Goal: Information Seeking & Learning: Compare options

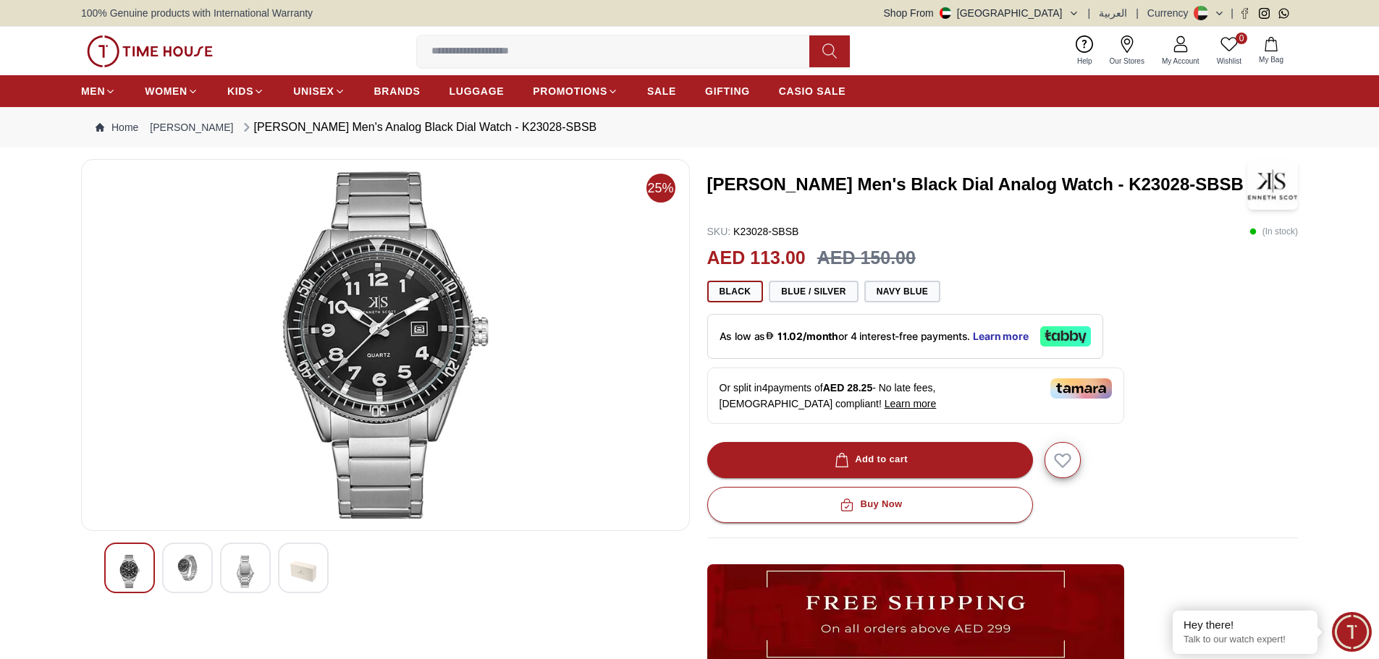
click at [188, 570] on img at bounding box center [187, 568] width 26 height 26
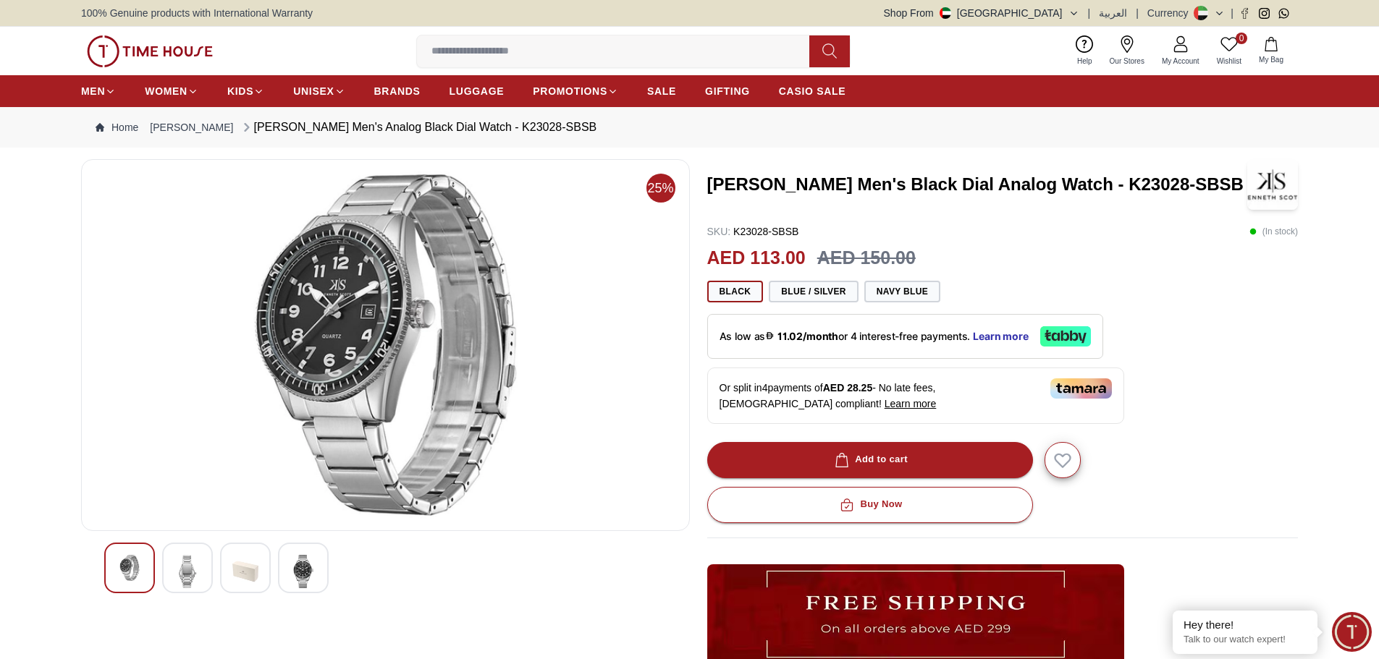
click at [515, 46] on input at bounding box center [619, 51] width 404 height 29
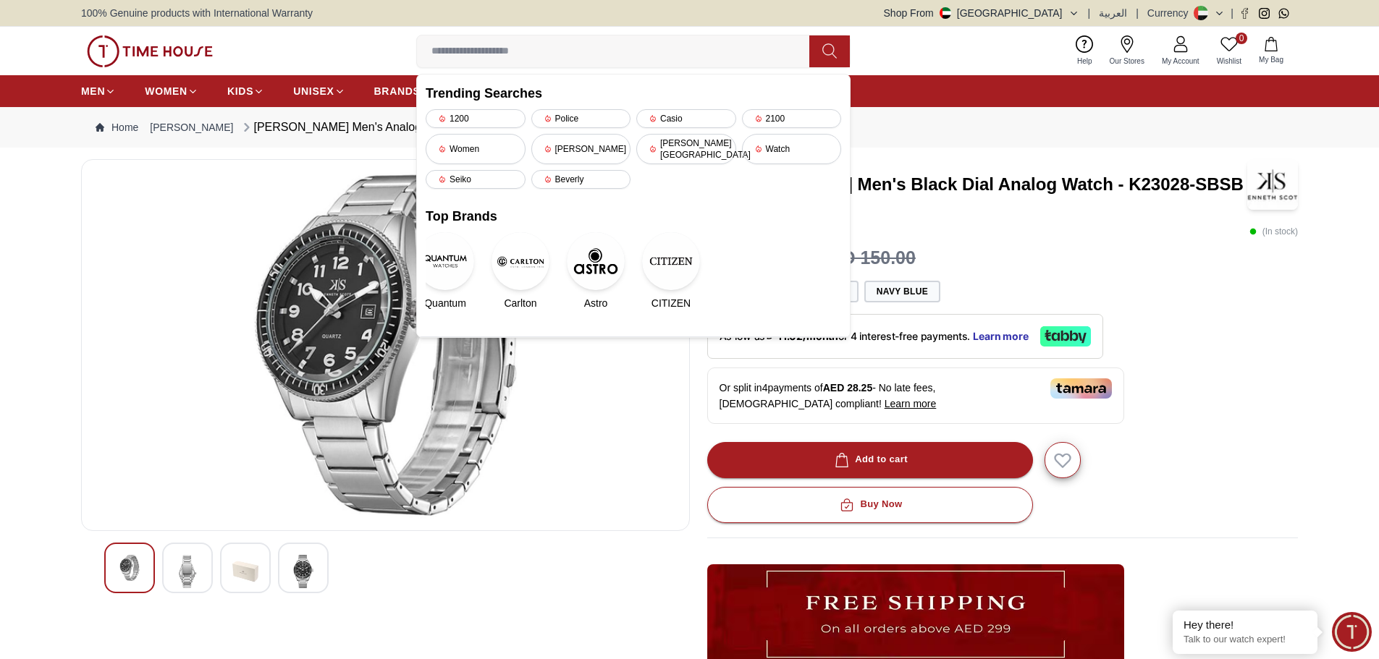
scroll to position [72, 0]
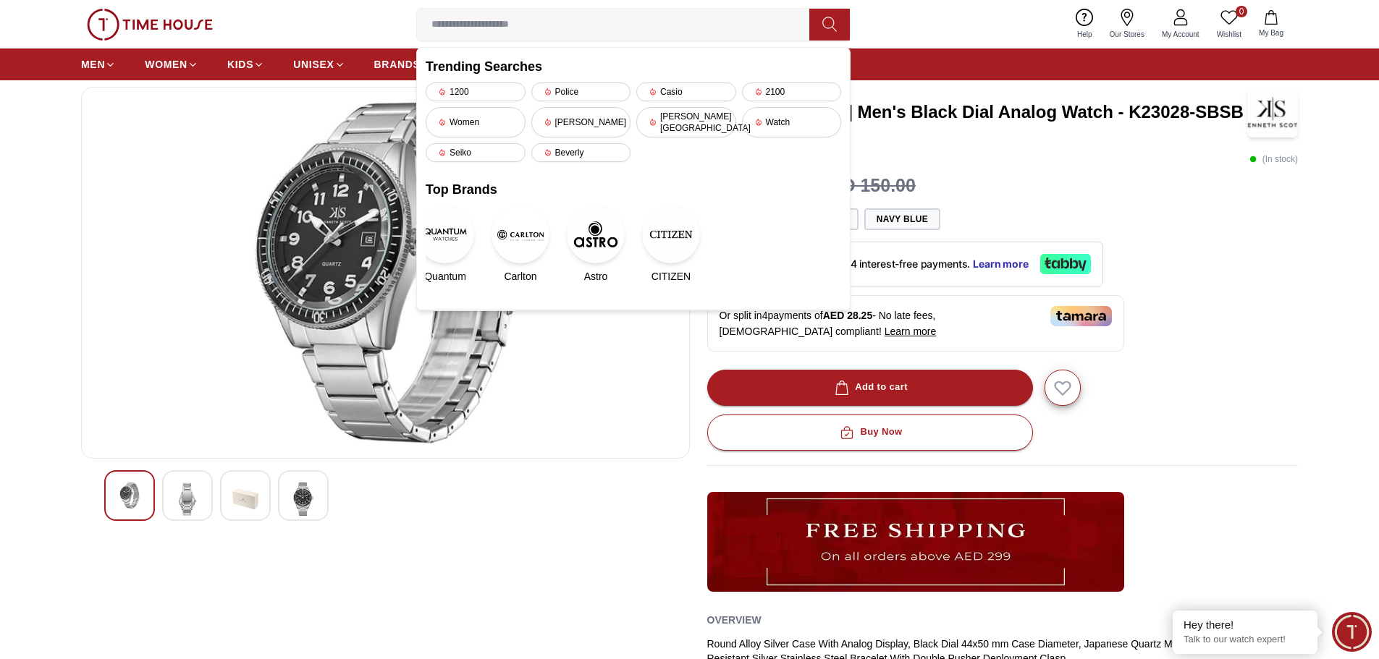
click at [732, 160] on div "Trending Searches 1200 Police Casio 2100 Women [PERSON_NAME] [PERSON_NAME] hill…" at bounding box center [633, 179] width 433 height 262
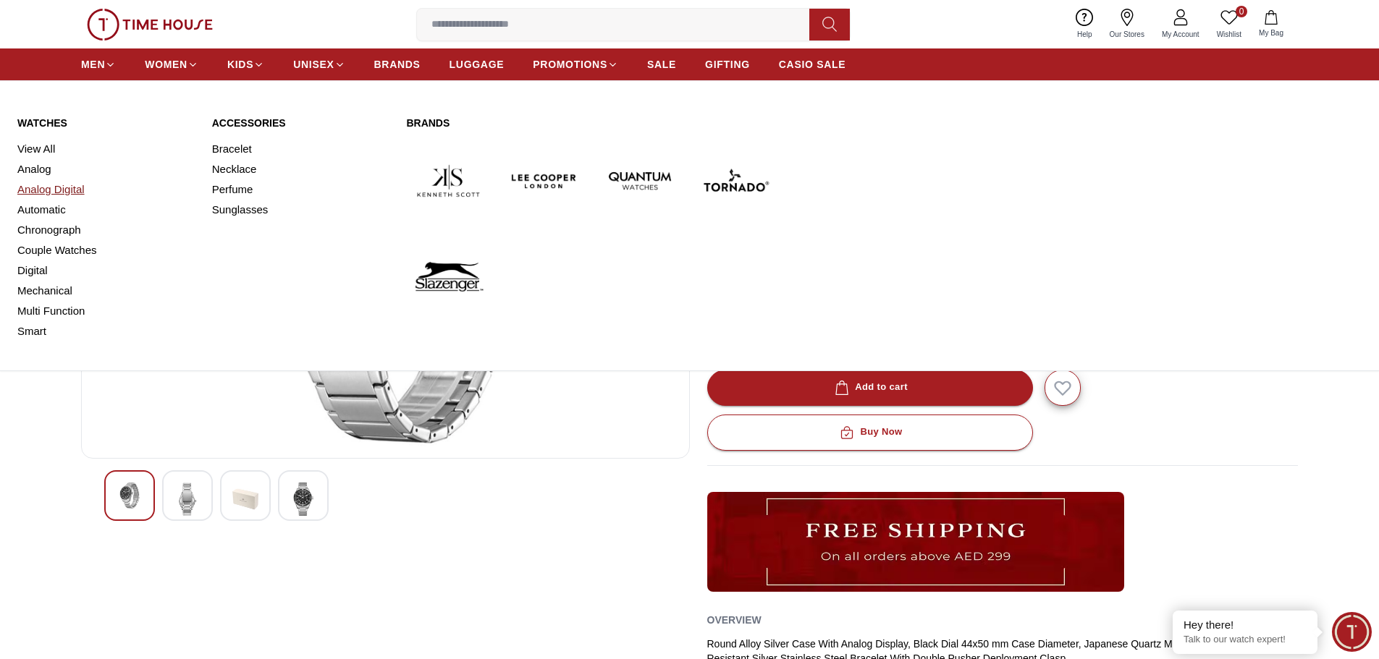
click at [41, 187] on link "Analog Digital" at bounding box center [105, 189] width 177 height 20
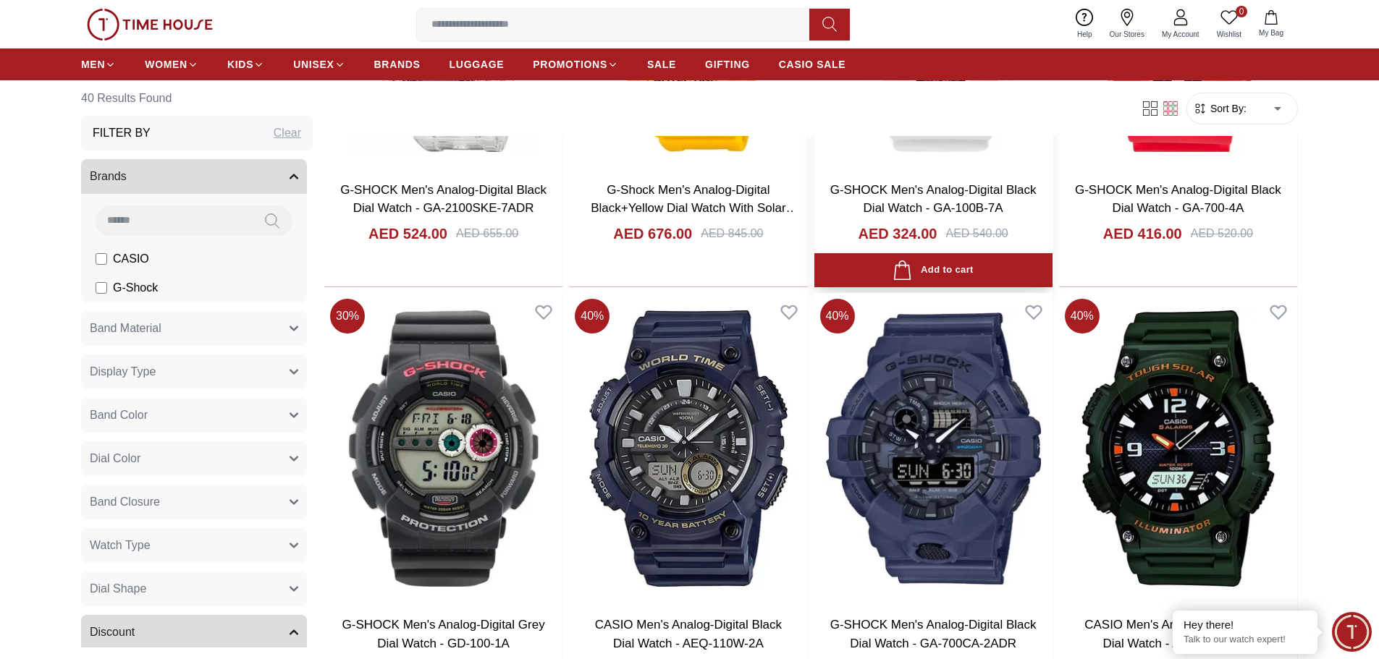
scroll to position [2122, 0]
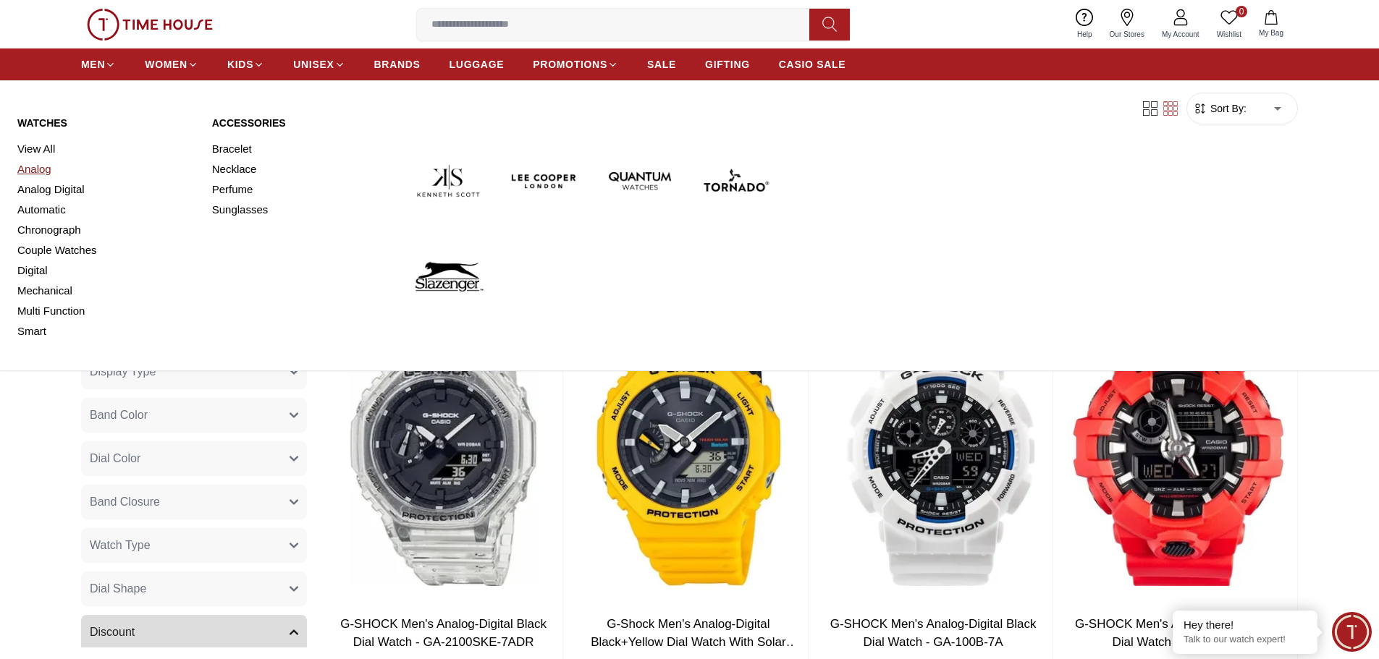
click at [34, 172] on link "Analog" at bounding box center [105, 169] width 177 height 20
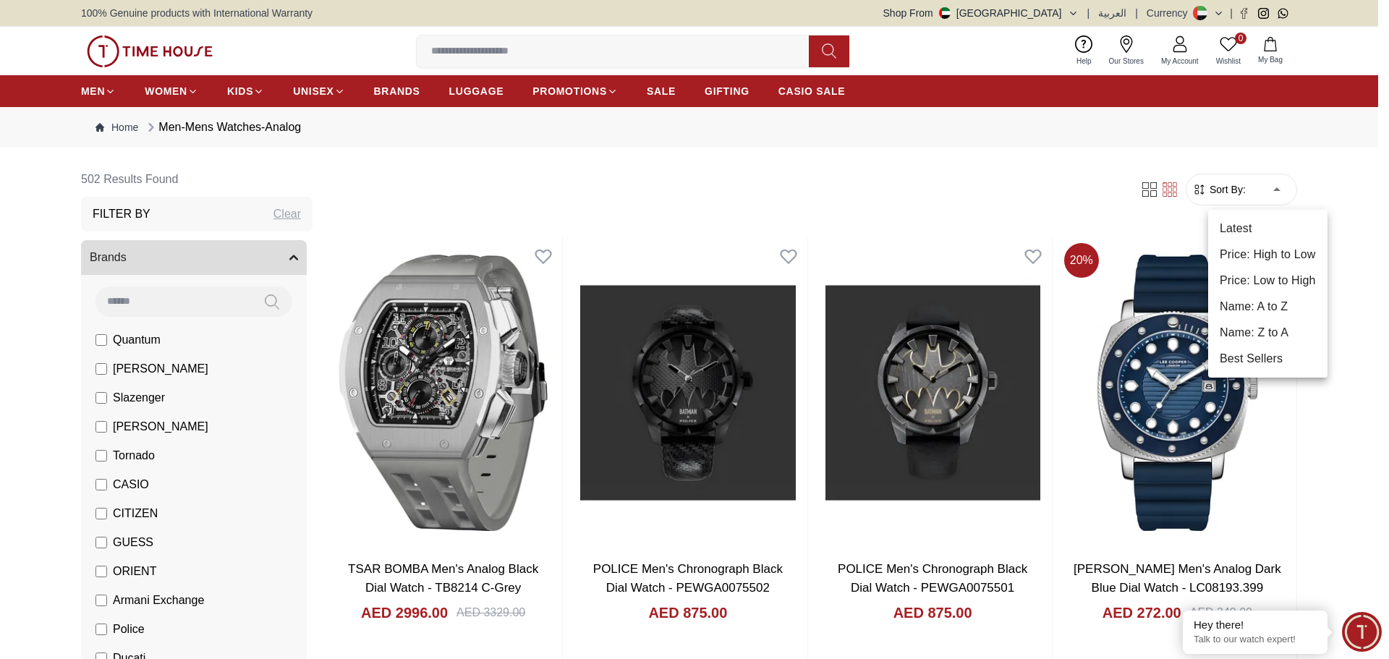
click at [1262, 274] on li "Price: Low to High" at bounding box center [1267, 281] width 119 height 26
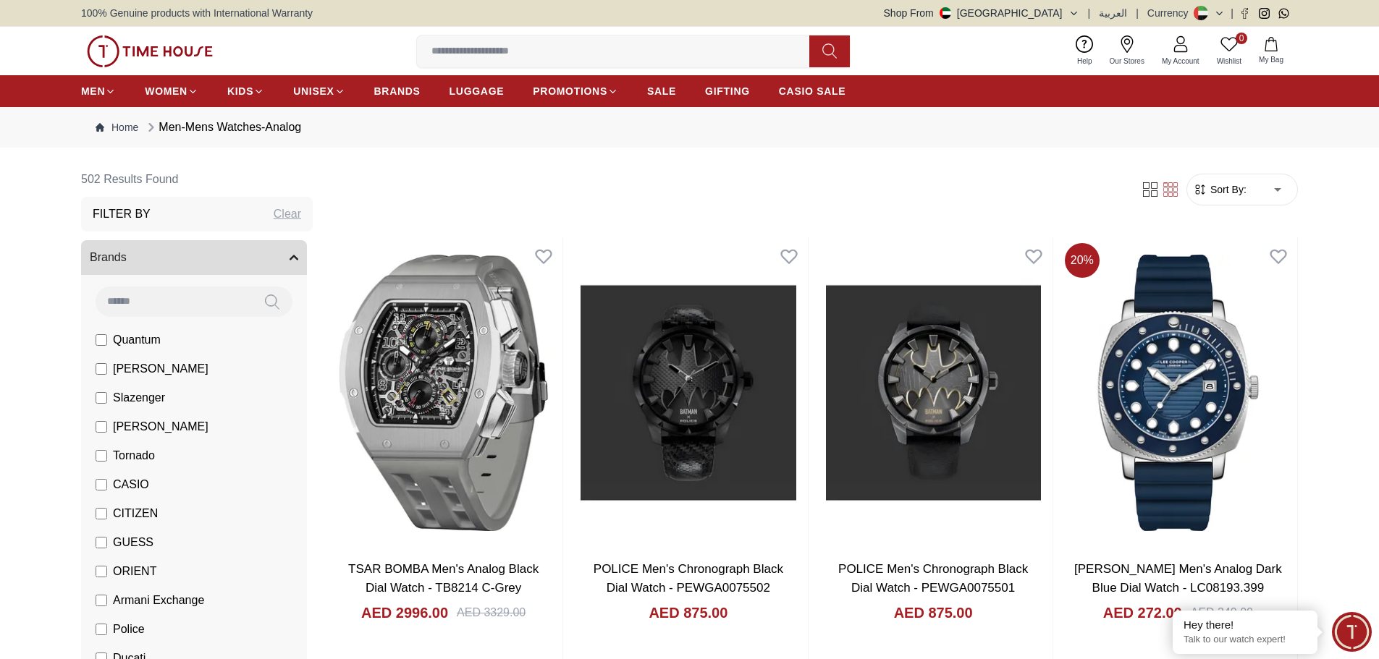
type input "*"
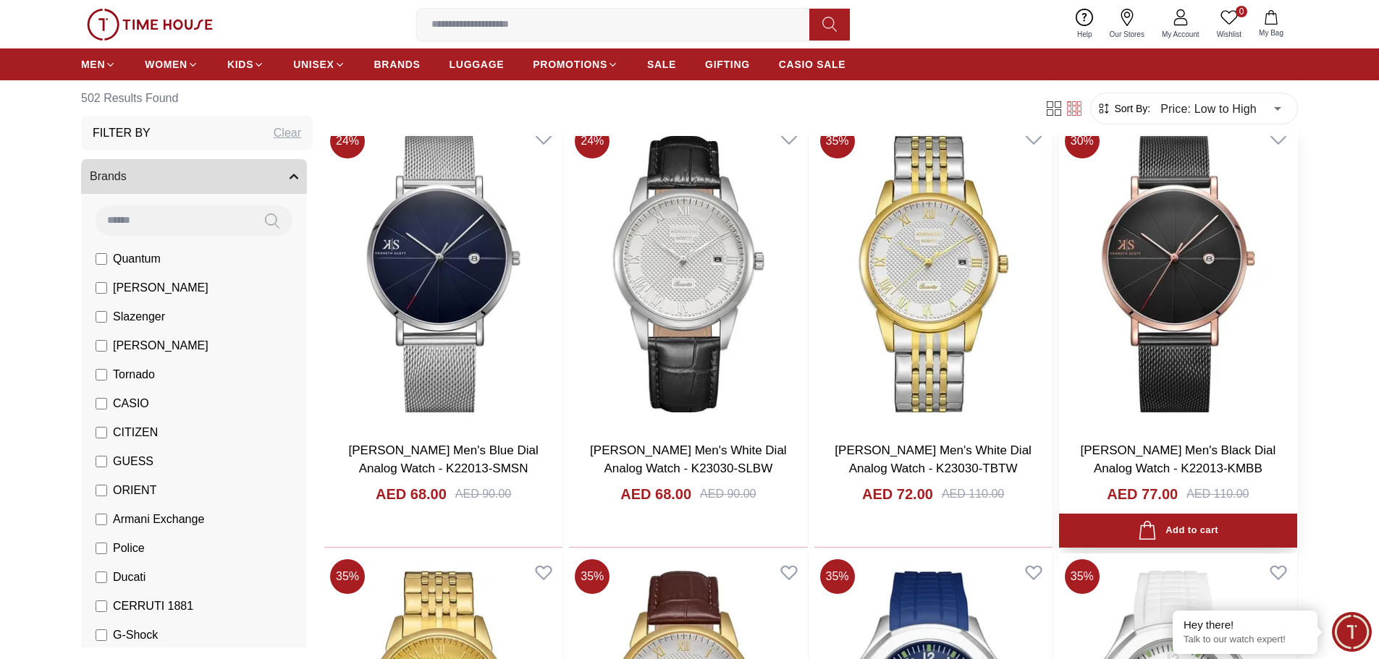
scroll to position [507, 0]
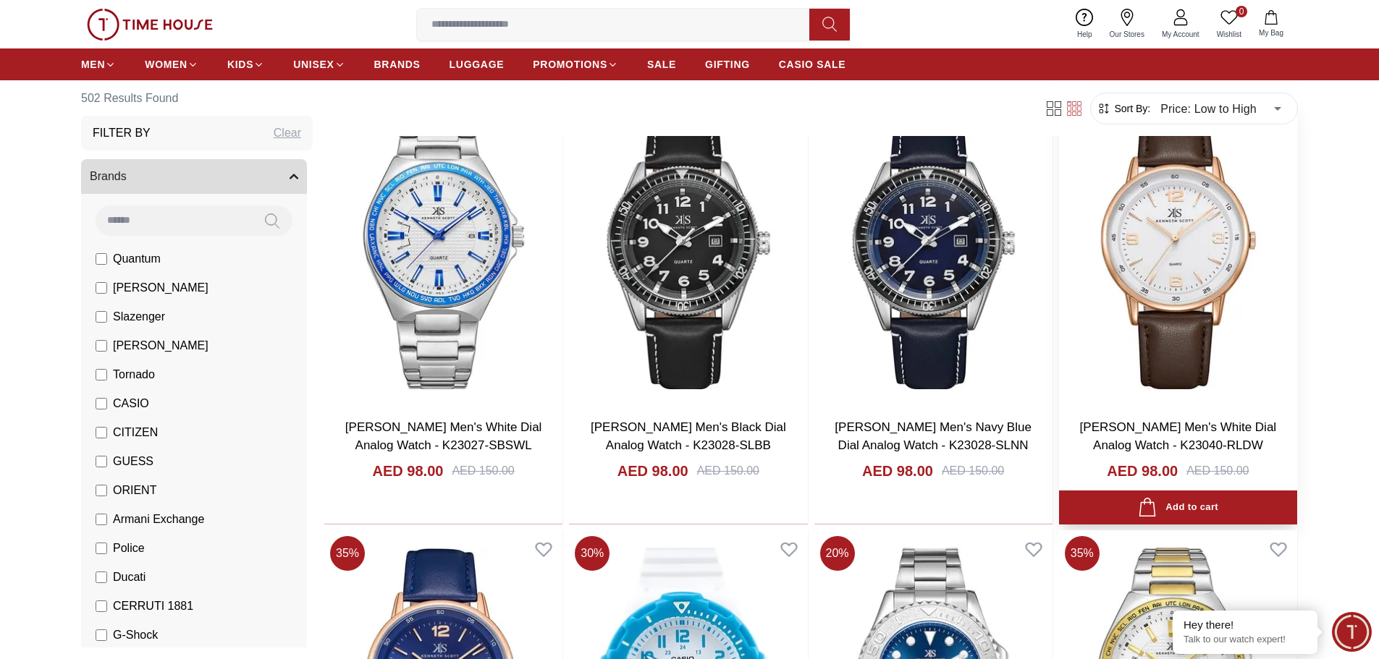
scroll to position [3039, 0]
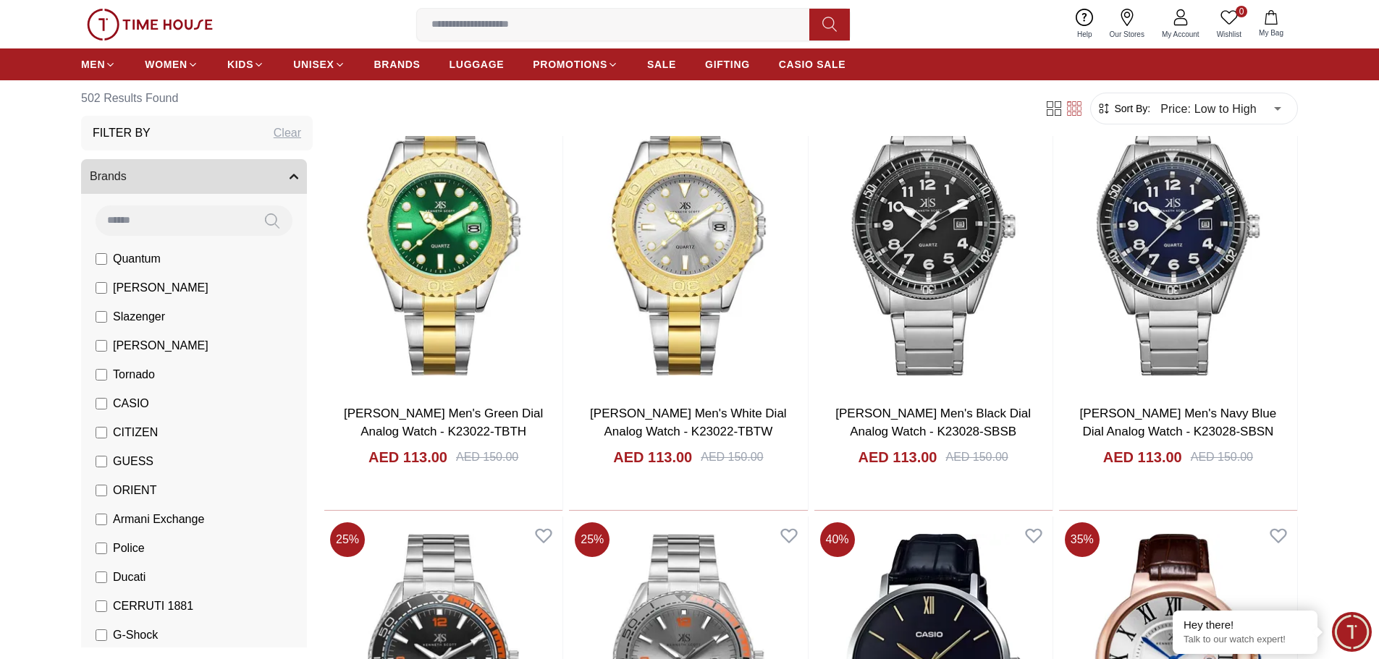
scroll to position [5427, 0]
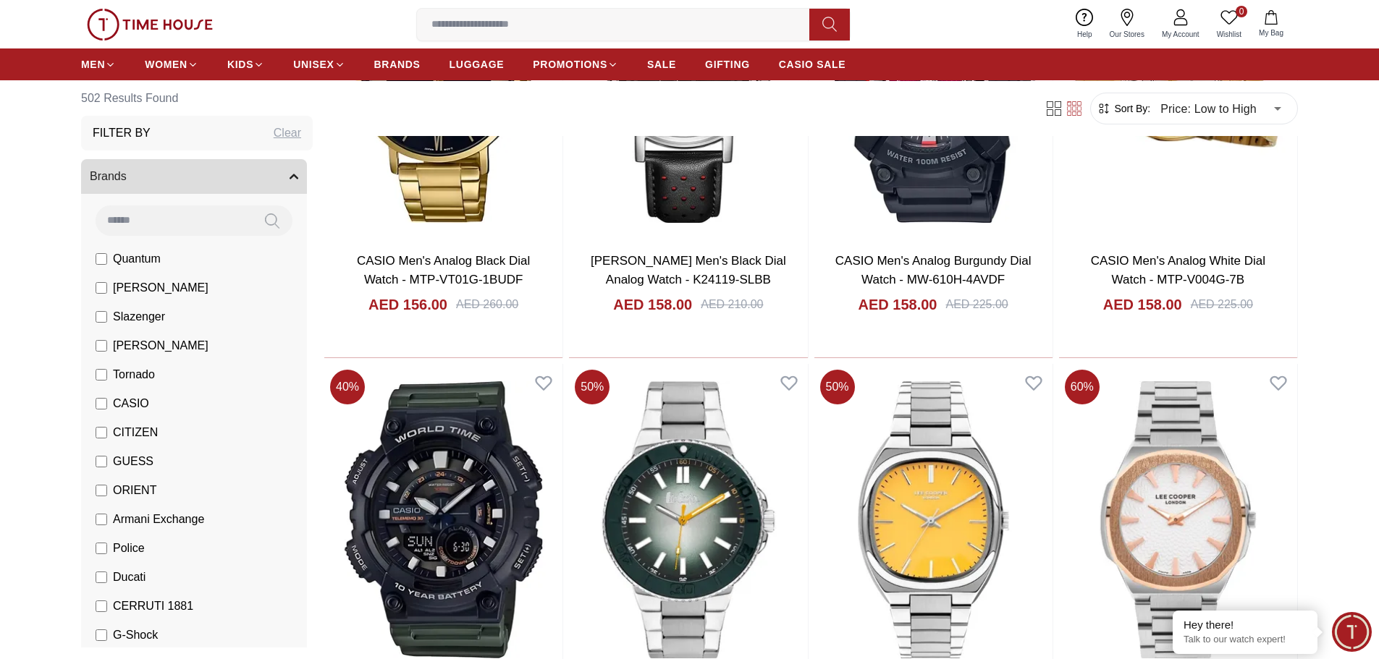
scroll to position [12591, 0]
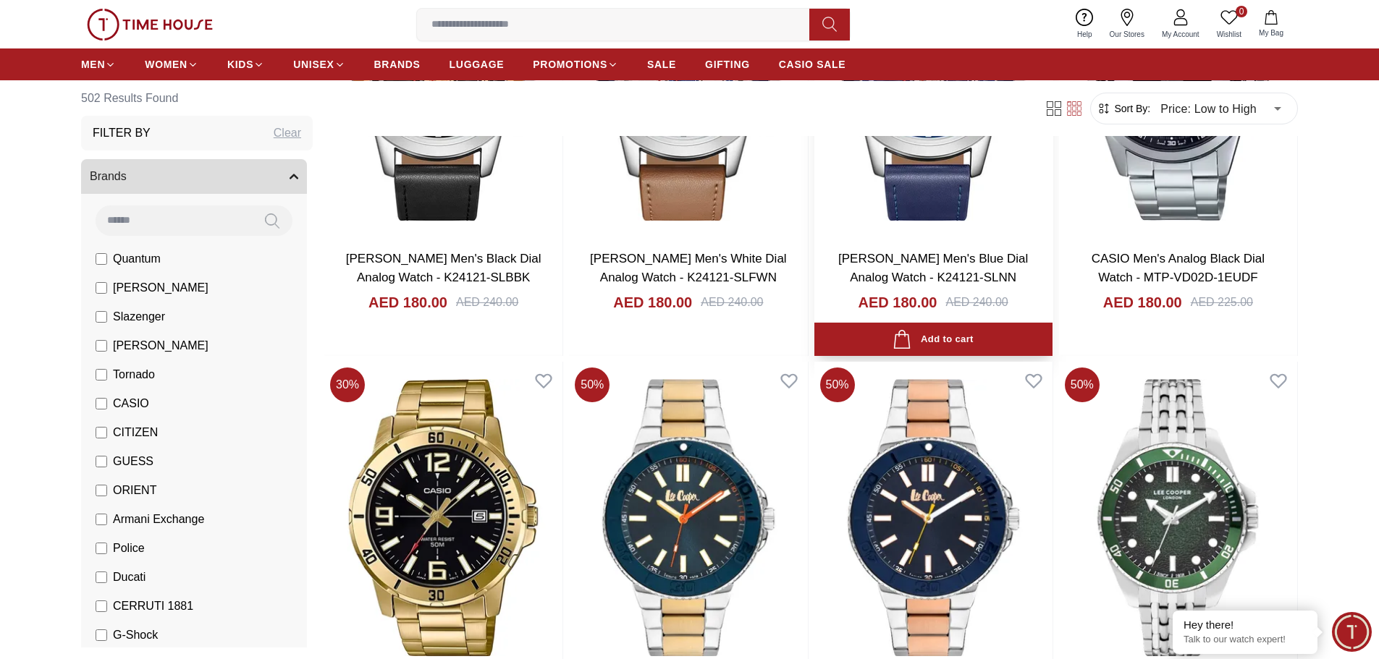
scroll to position [15775, 0]
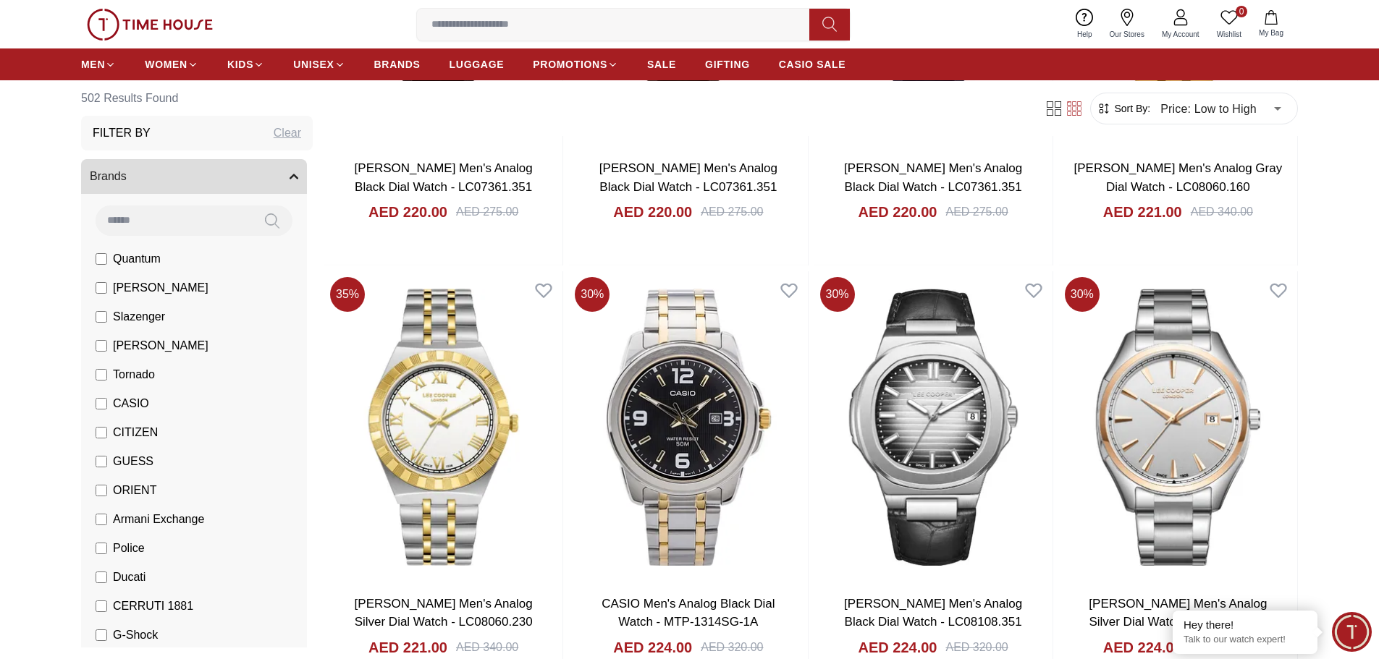
scroll to position [18802, 0]
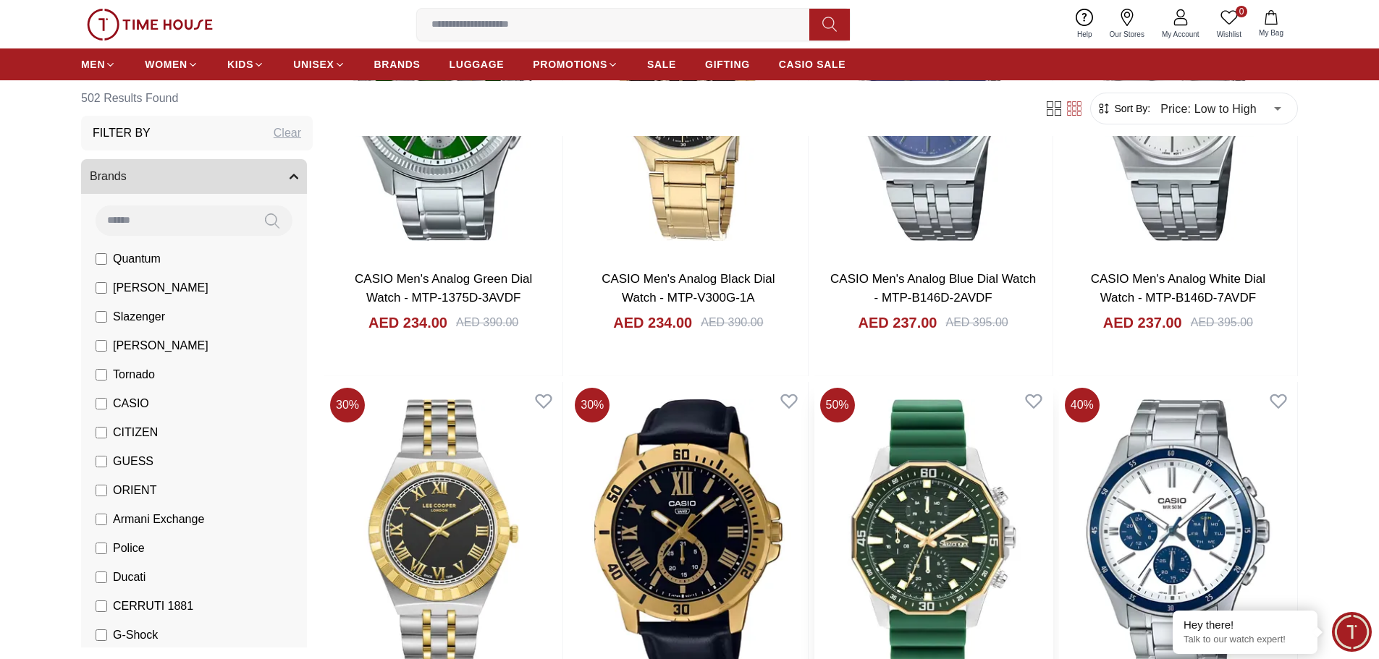
scroll to position [20467, 0]
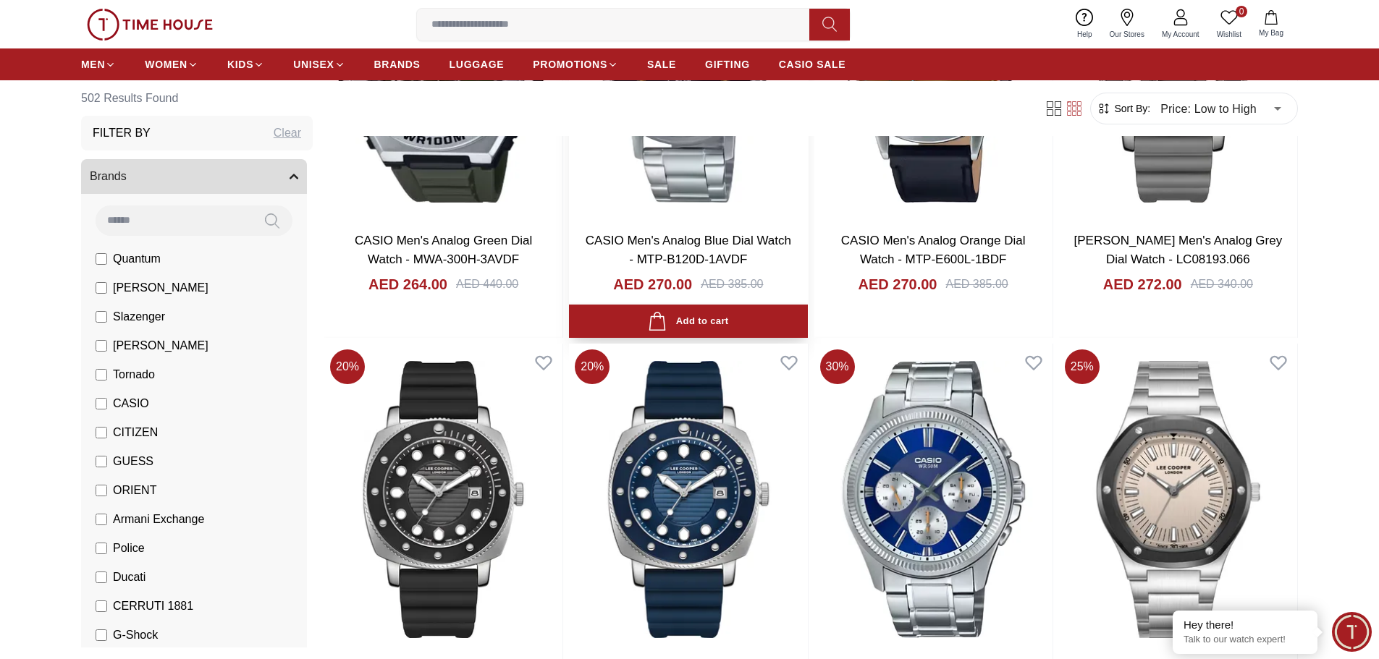
scroll to position [23723, 0]
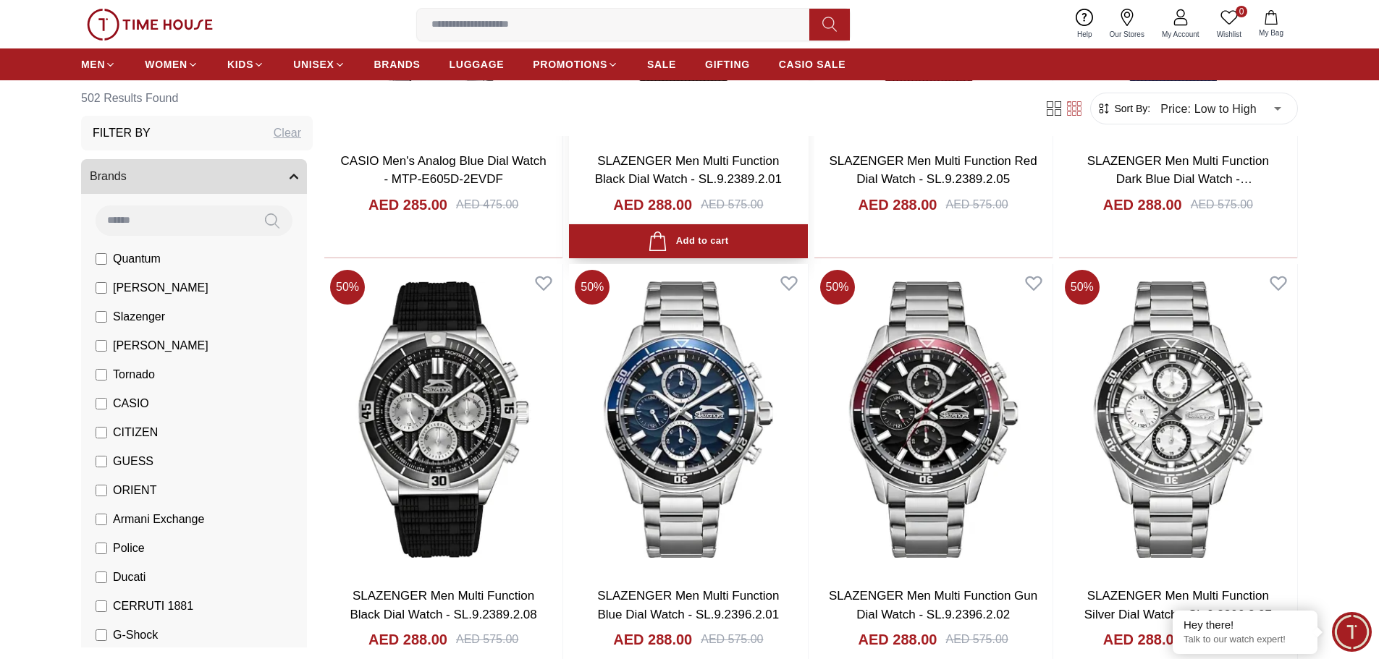
scroll to position [25677, 0]
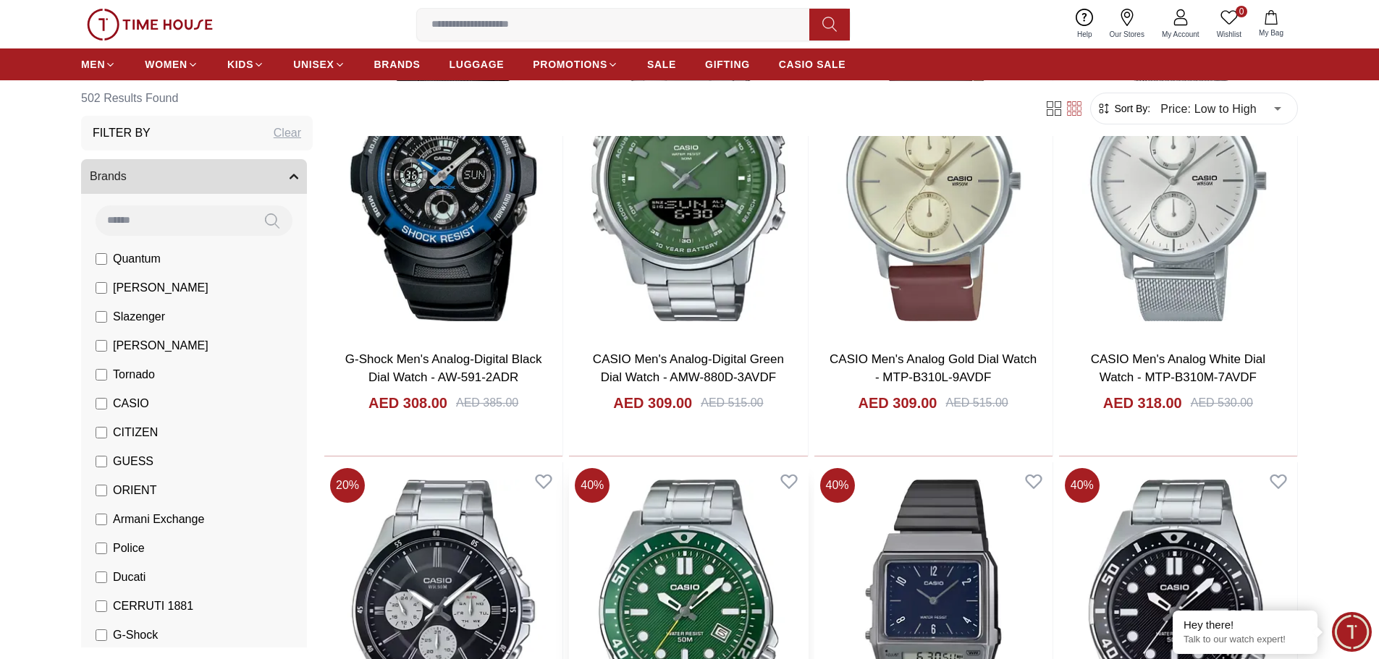
scroll to position [27917, 0]
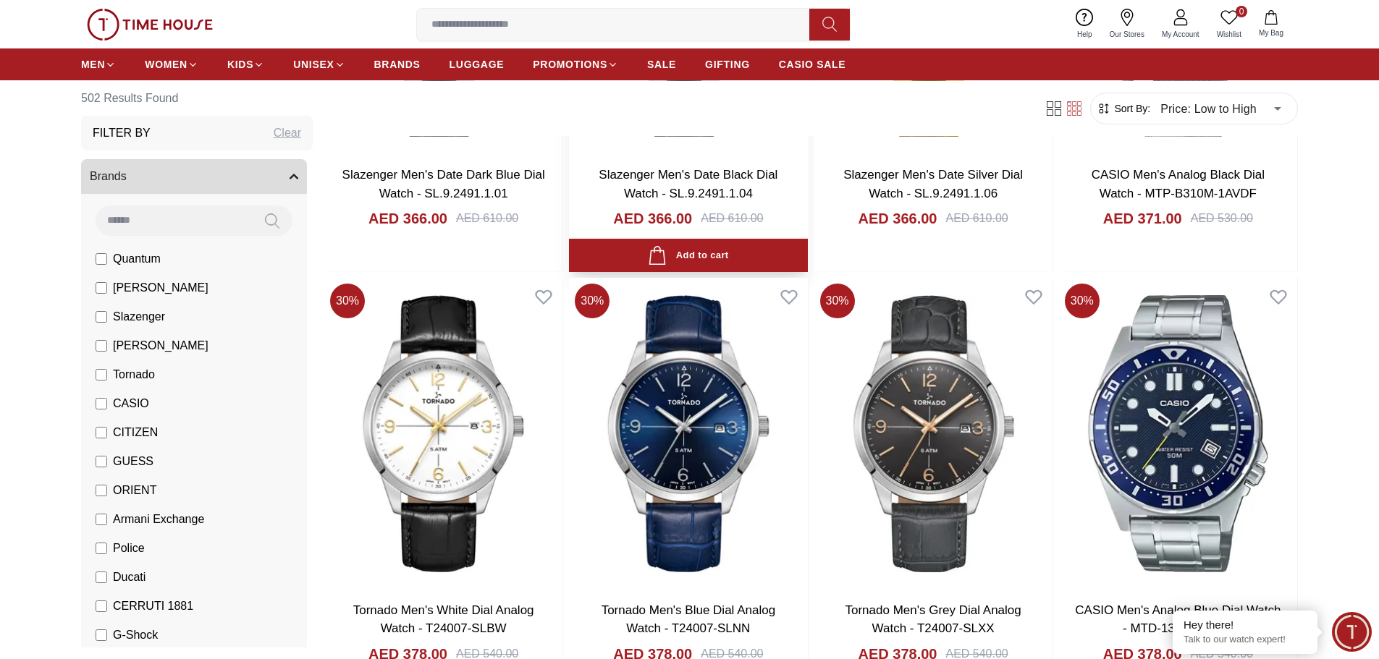
scroll to position [30091, 0]
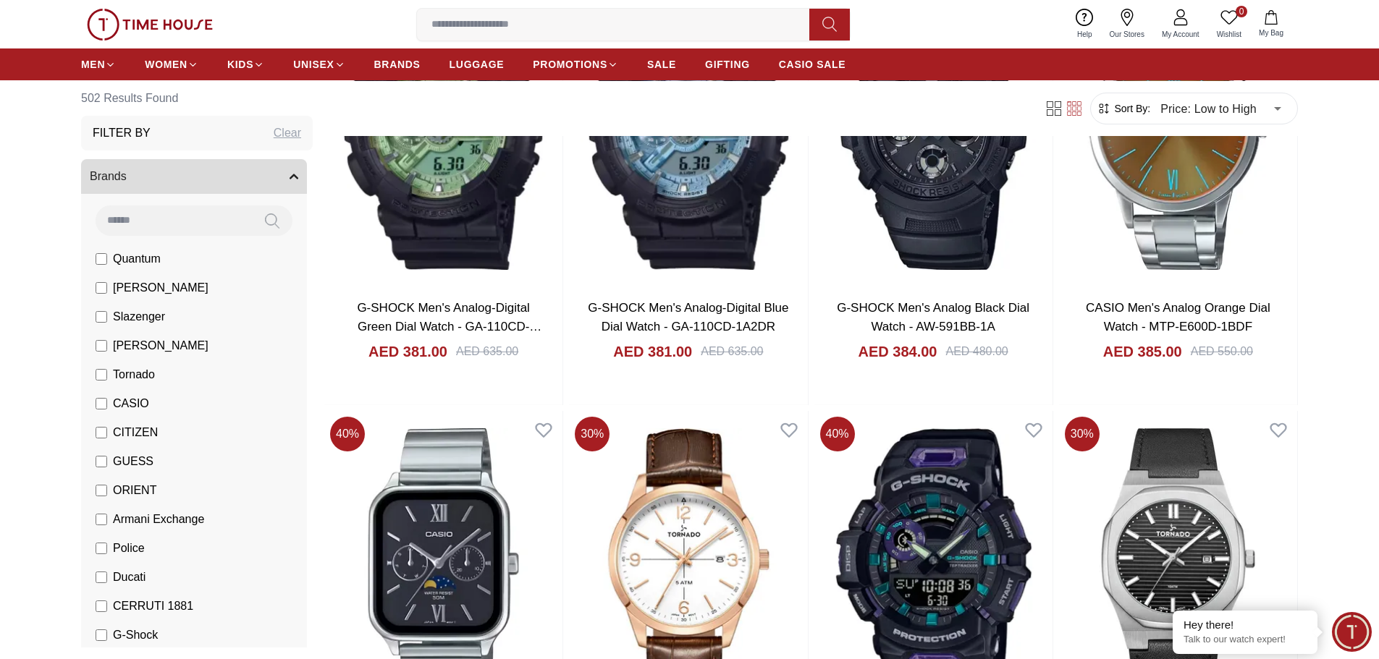
scroll to position [30743, 0]
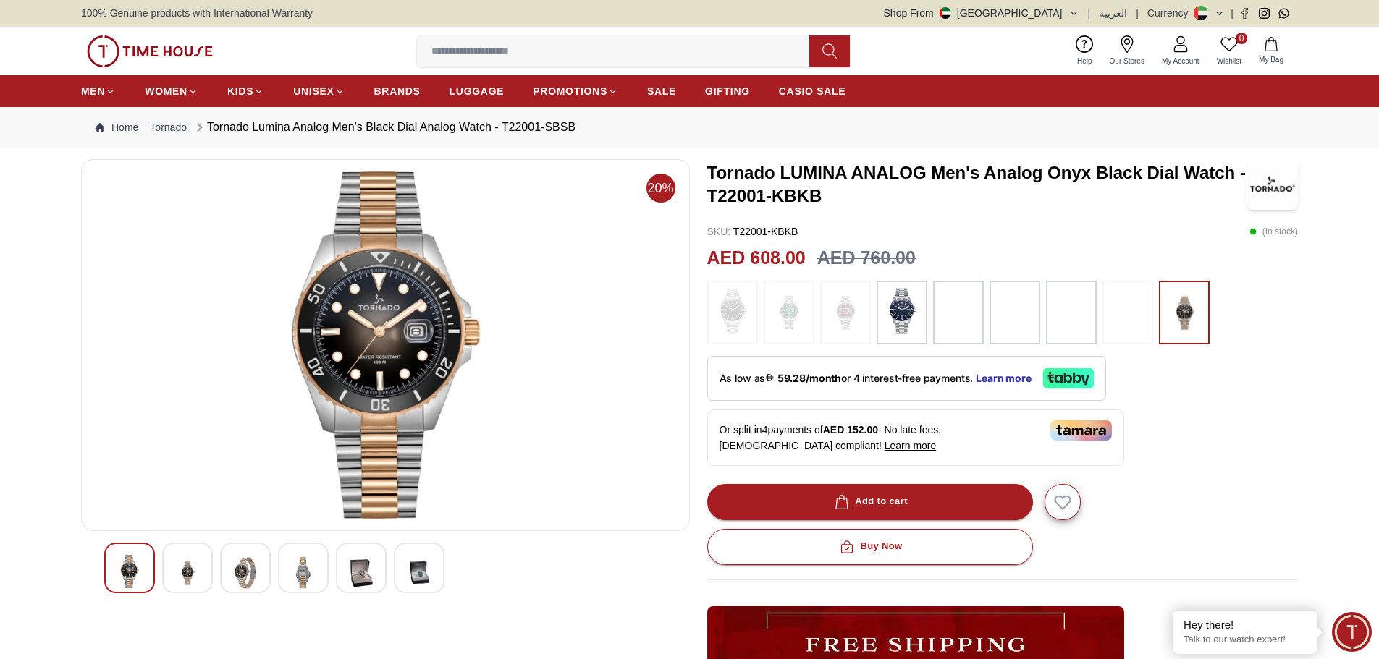
click at [295, 570] on img at bounding box center [303, 572] width 26 height 35
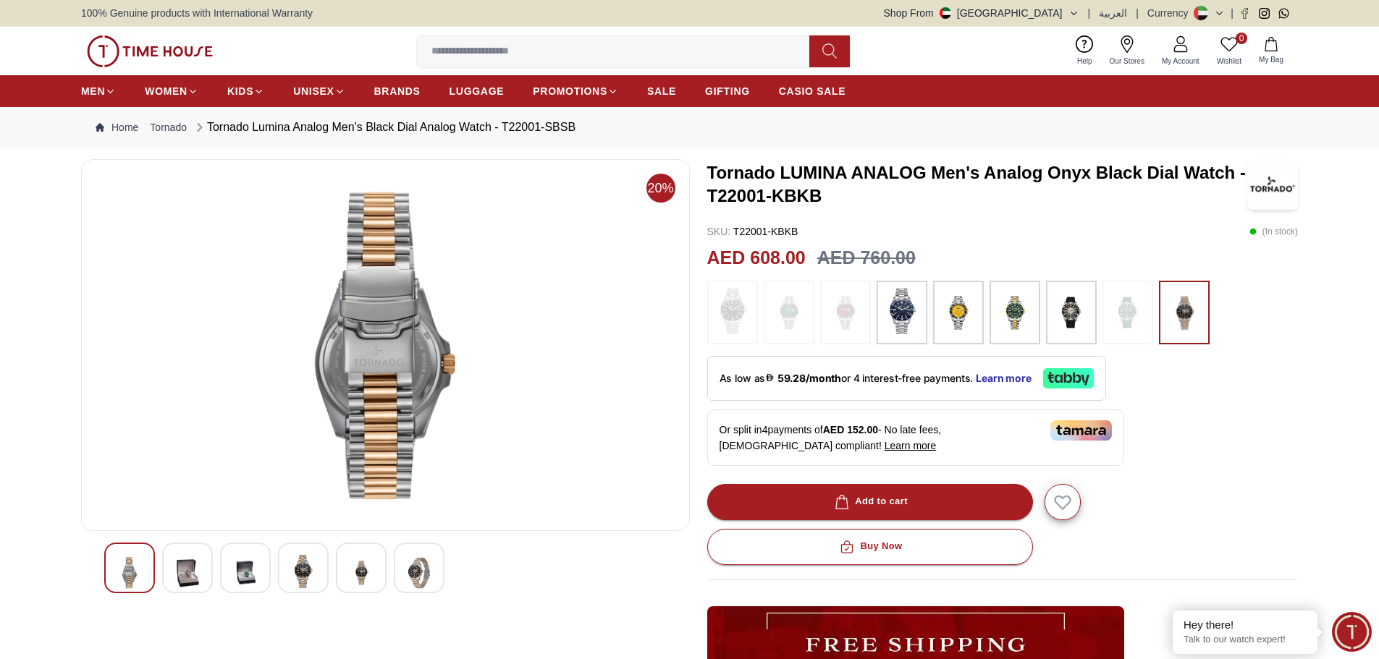
click at [405, 572] on div at bounding box center [419, 568] width 51 height 51
